Goal: Task Accomplishment & Management: Use online tool/utility

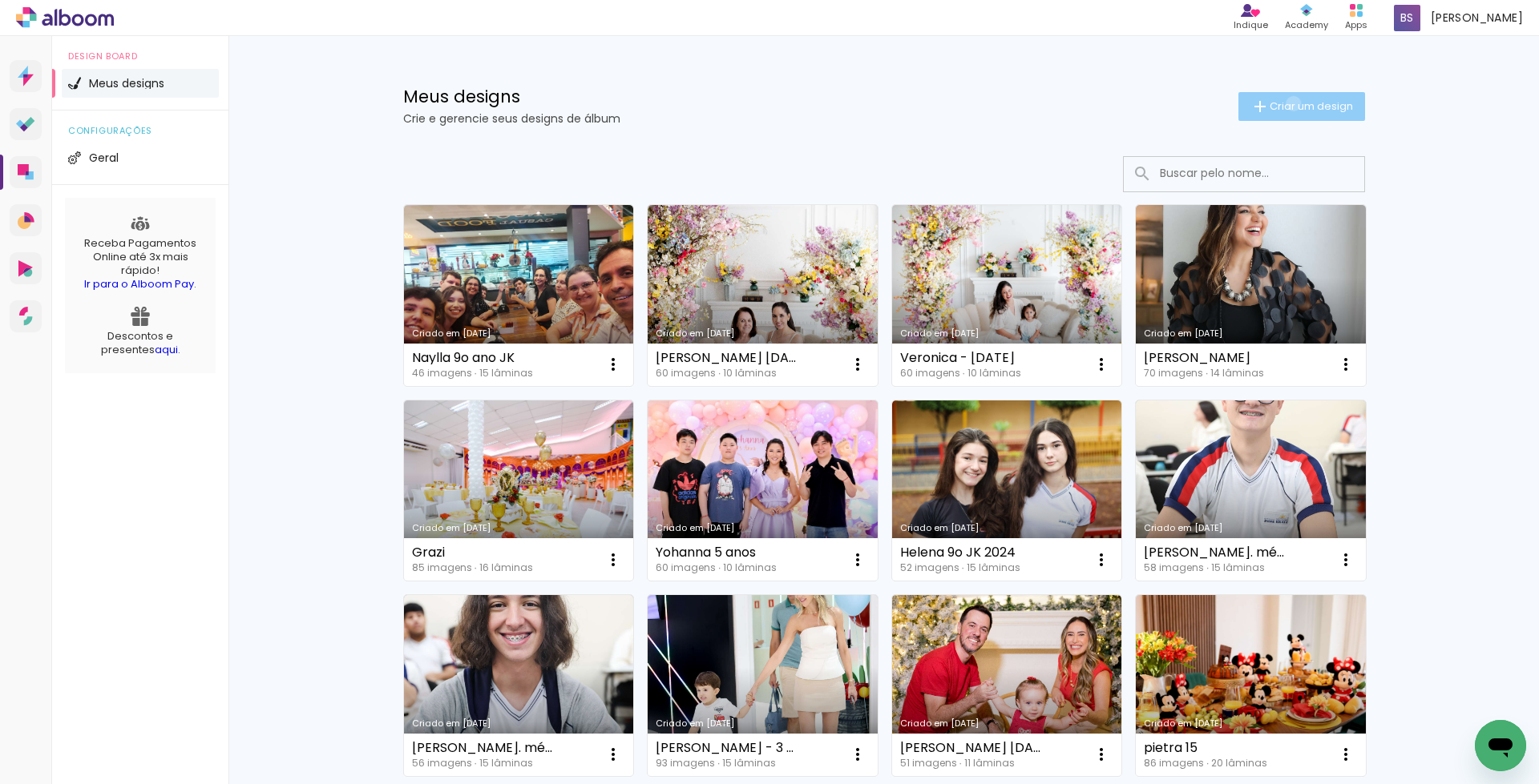
click at [1283, 103] on span "Criar um design" at bounding box center [1310, 106] width 84 height 11
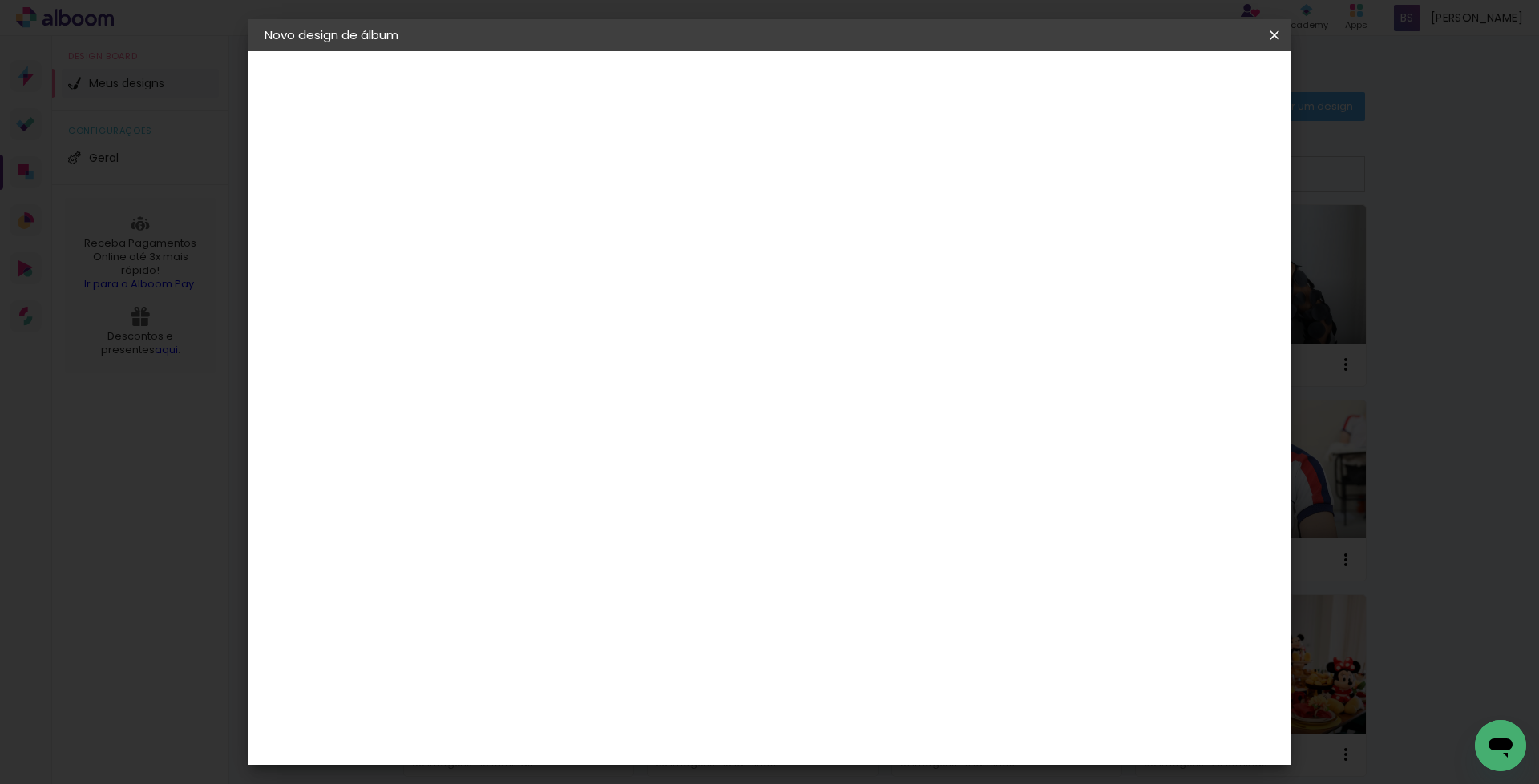
click at [527, 217] on input at bounding box center [527, 215] width 0 height 25
type input "a"
type input "[PERSON_NAME] 2024"
type paper-input "[PERSON_NAME] 2024"
click at [0, 0] on slot "Avançar" at bounding box center [0, 0] width 0 height 0
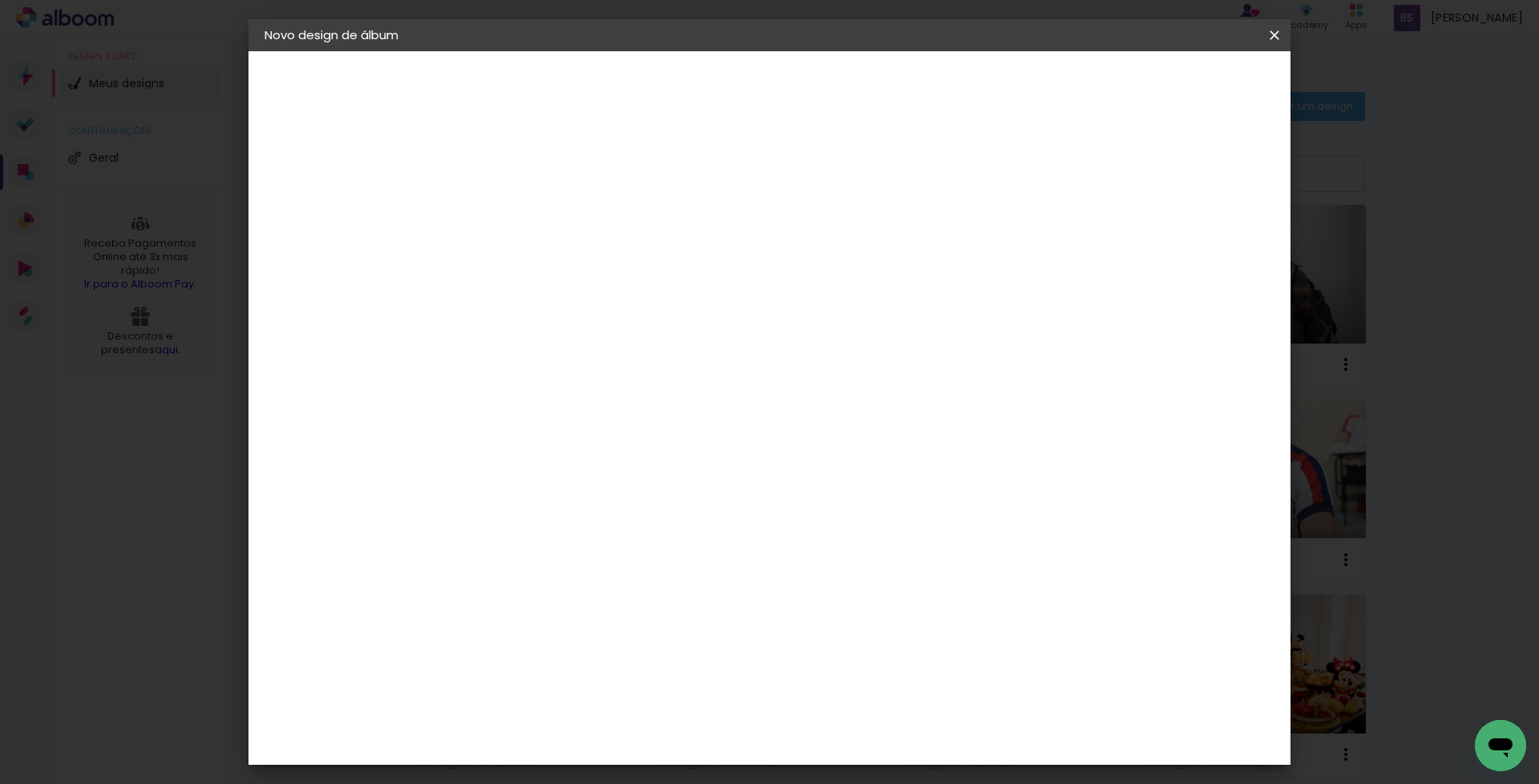
click at [0, 0] on slot "Tamanho Livre" at bounding box center [0, 0] width 0 height 0
click at [0, 0] on slot "Avançar" at bounding box center [0, 0] width 0 height 0
type input "4"
type paper-input "4"
click at [1197, 248] on input "4" at bounding box center [1192, 242] width 29 height 24
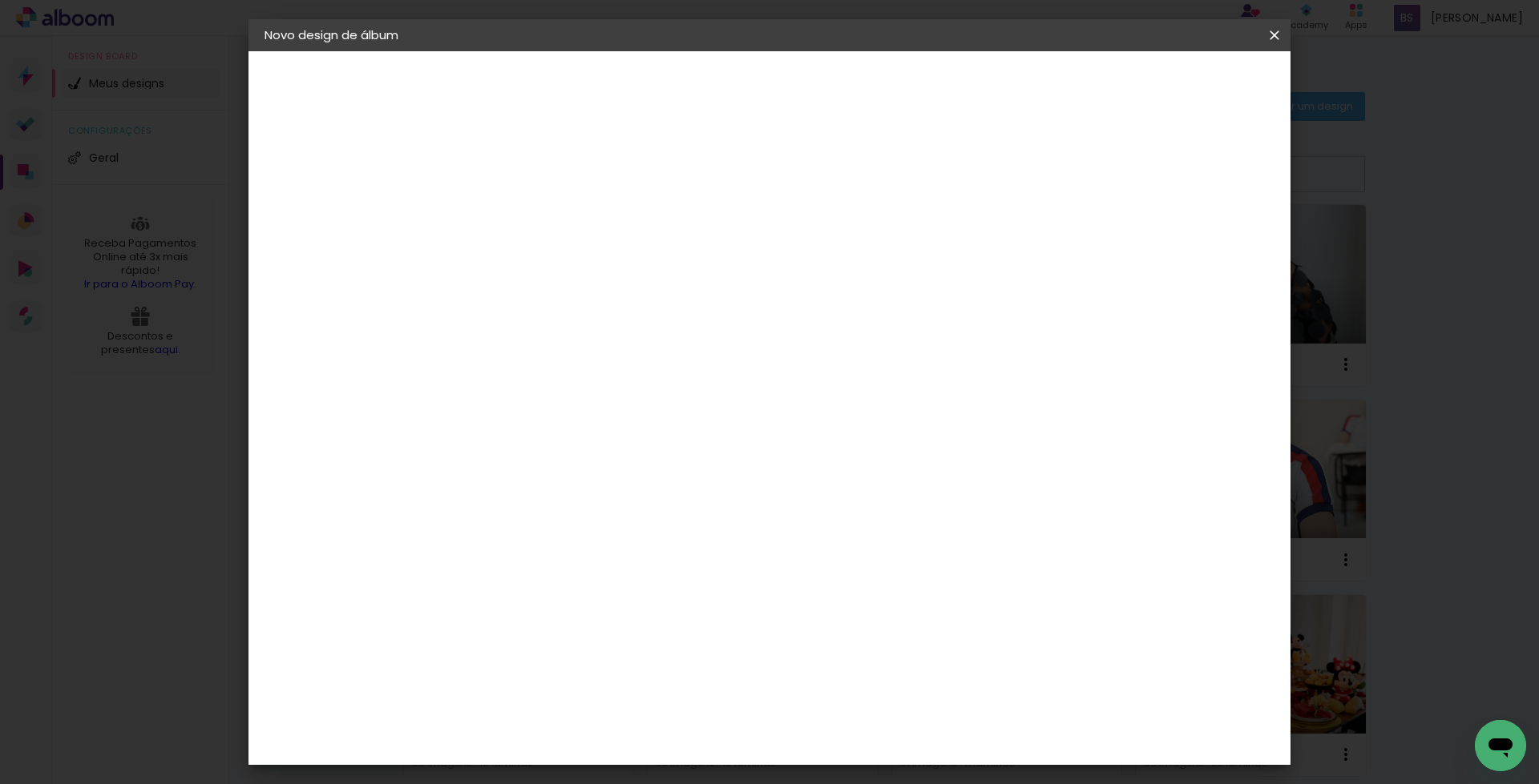
drag, startPoint x: 864, startPoint y: 667, endPoint x: 856, endPoint y: 669, distance: 8.2
click at [856, 669] on input "60" at bounding box center [857, 666] width 41 height 24
type input "40"
type paper-input "40"
drag, startPoint x: 484, startPoint y: 533, endPoint x: 468, endPoint y: 535, distance: 16.1
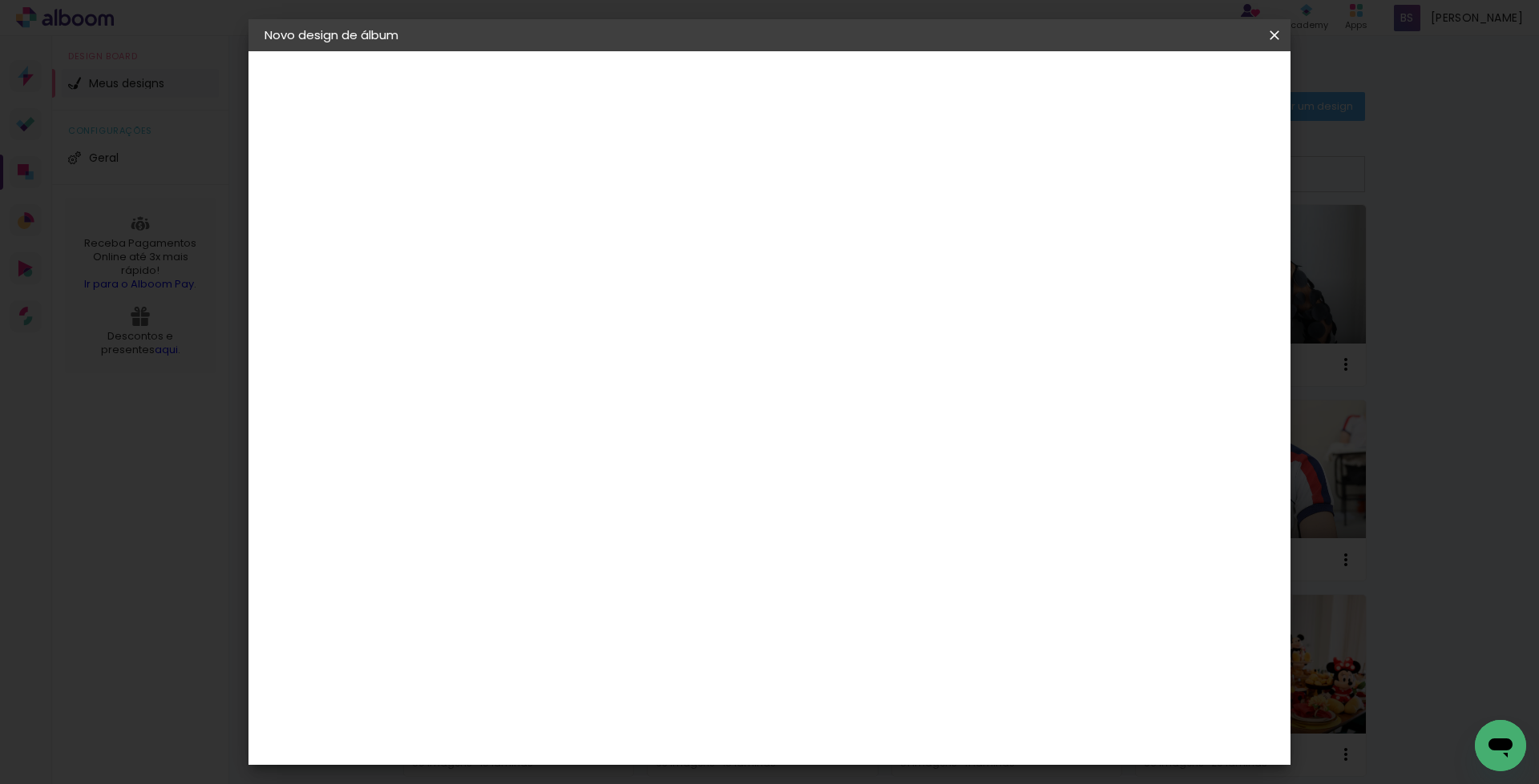
click at [468, 535] on input "30" at bounding box center [476, 533] width 41 height 24
type input "20"
type paper-input "20"
click at [1172, 81] on span "Iniciar design" at bounding box center [1136, 85] width 73 height 12
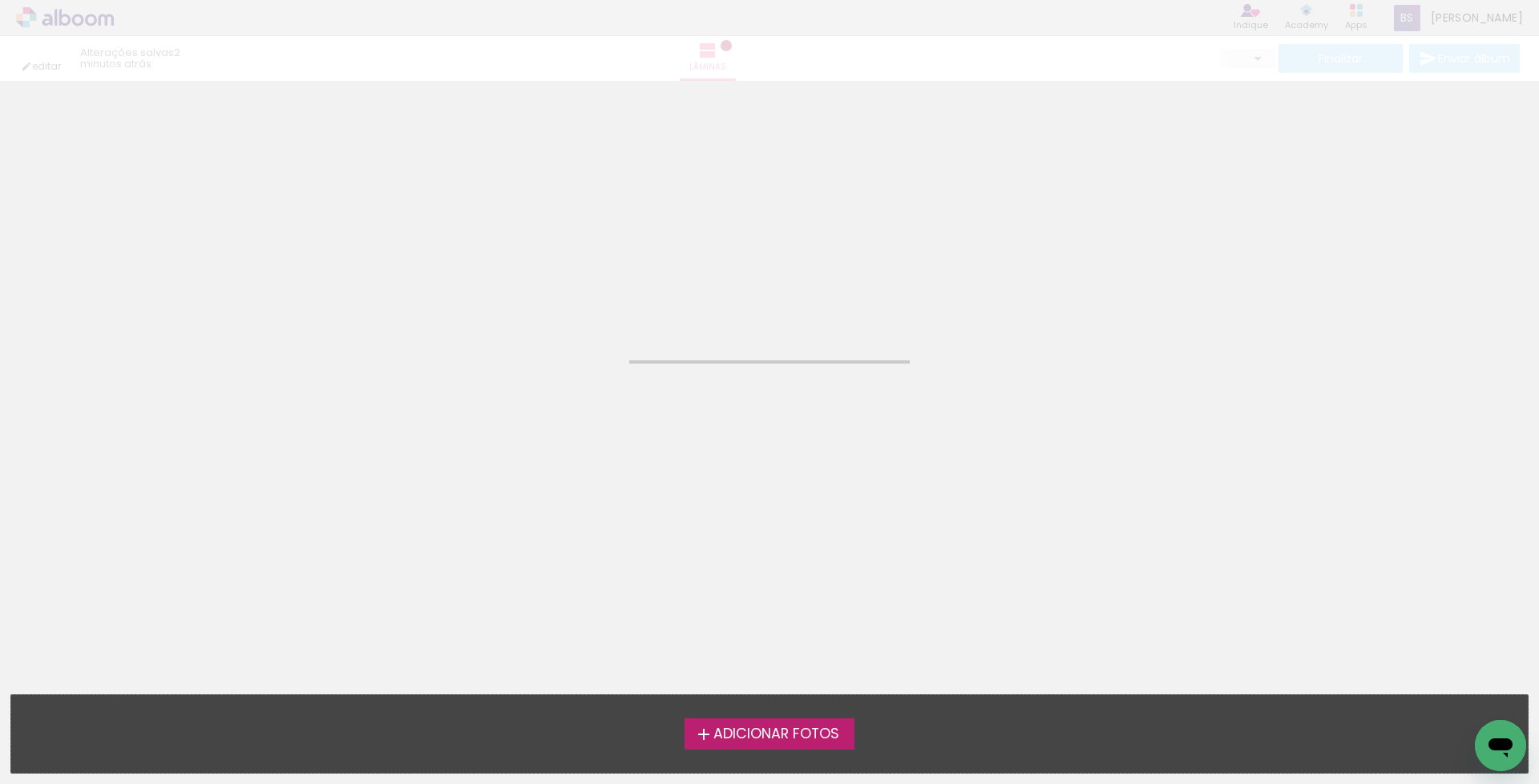
click at [764, 738] on span "Adicionar Fotos" at bounding box center [776, 733] width 126 height 14
click at [0, 0] on input "file" at bounding box center [0, 0] width 0 height 0
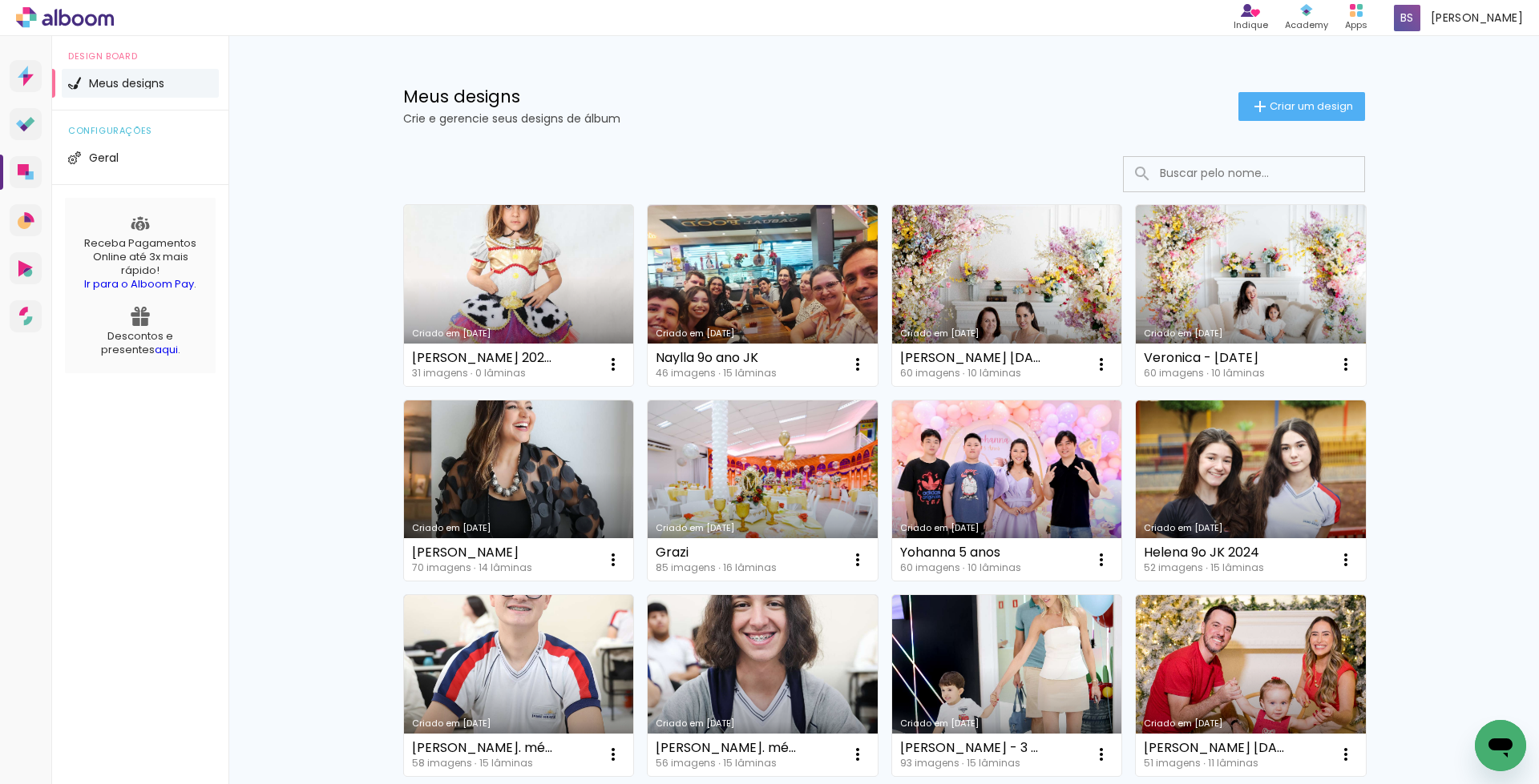
click at [510, 264] on link "Criado em 26/08/25" at bounding box center [519, 296] width 230 height 181
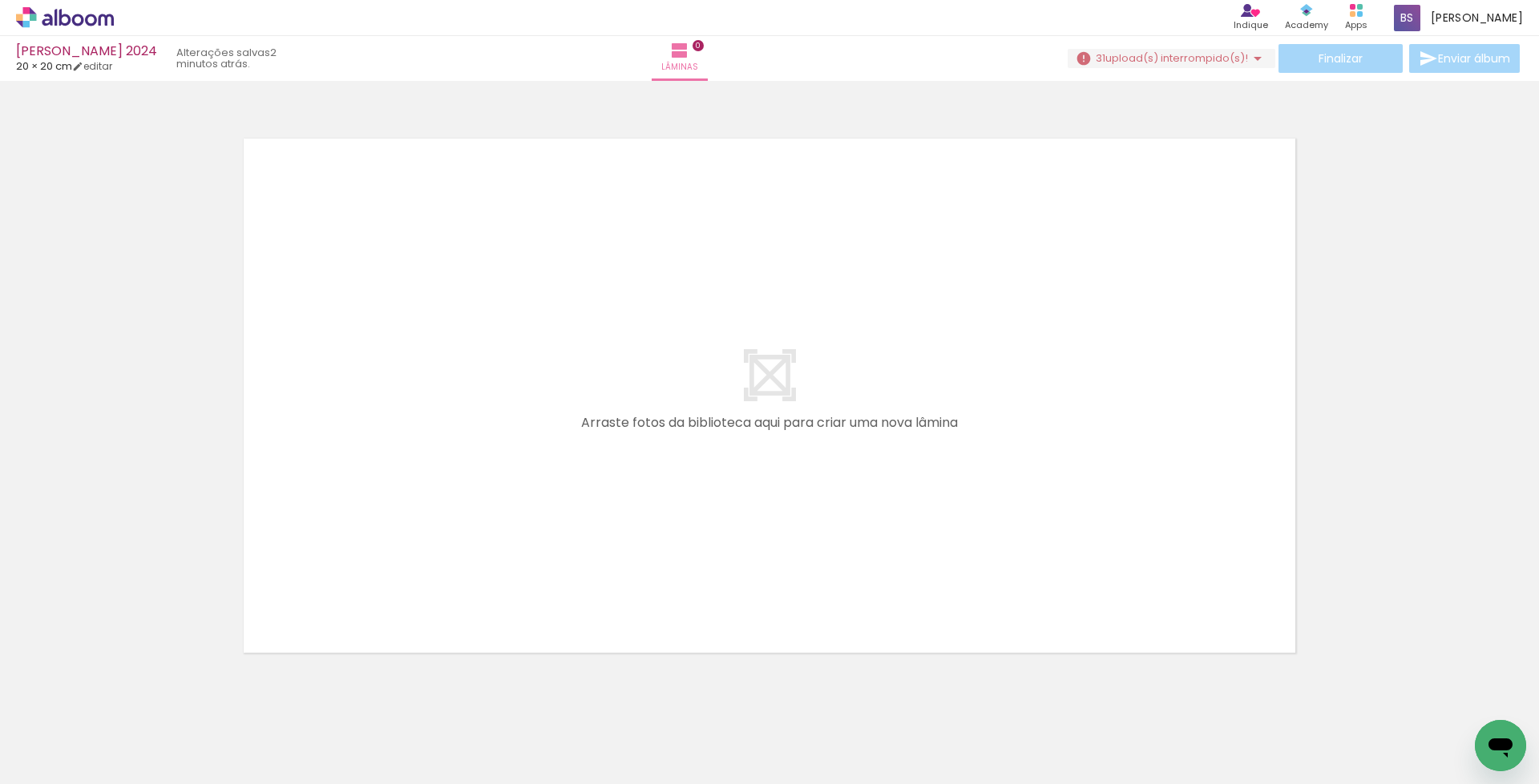
click at [46, 758] on span "Adicionar Fotos" at bounding box center [57, 762] width 48 height 17
click at [0, 0] on input "file" at bounding box center [0, 0] width 0 height 0
